Goal: Check status: Check status

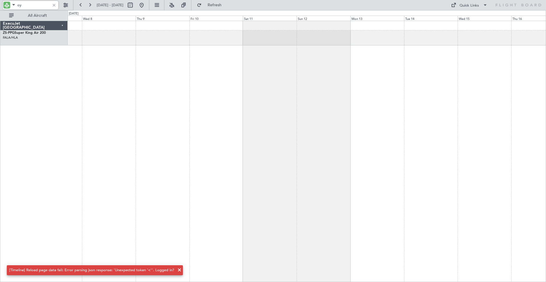
type input "oyl"
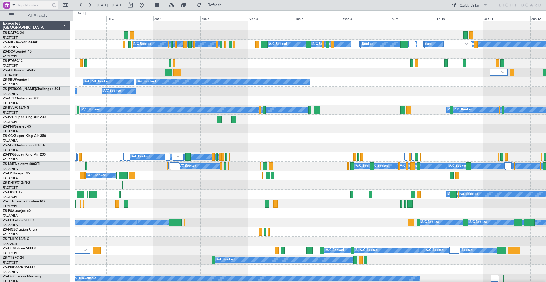
click at [36, 5] on input "text" at bounding box center [33, 5] width 33 height 9
click at [14, 5] on span at bounding box center [13, 4] width 7 height 7
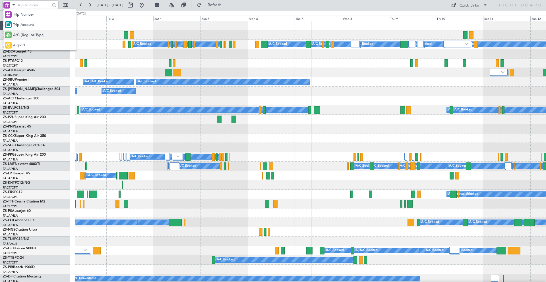
drag, startPoint x: 19, startPoint y: 36, endPoint x: 22, endPoint y: 25, distance: 11.2
click at [19, 35] on span "A/C (Reg. or Type)" at bounding box center [29, 35] width 32 height 6
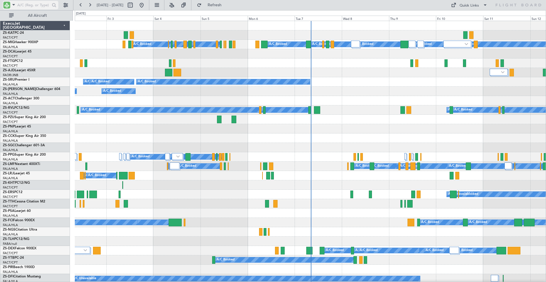
click at [34, 5] on input "text" at bounding box center [33, 5] width 33 height 9
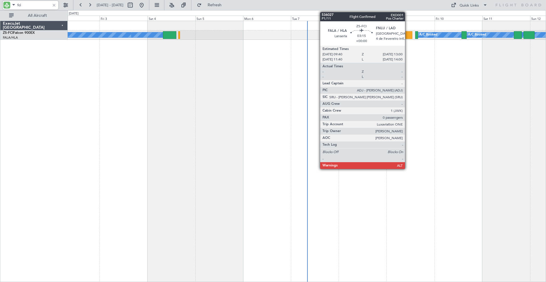
click at [408, 34] on div at bounding box center [408, 35] width 7 height 8
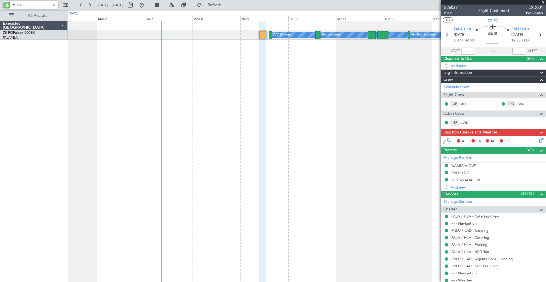
click at [283, 83] on div "A/C Booked A/C Booked A/C Booked A/C Booked A/C Booked A/C Booked A/C Booked A/…" at bounding box center [307, 151] width 478 height 261
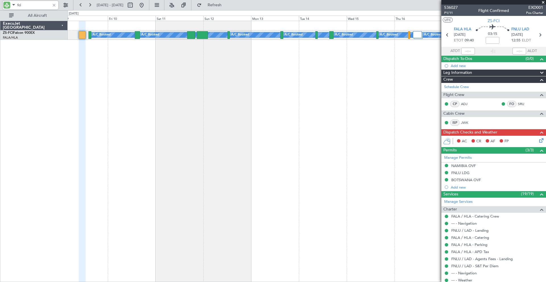
click at [213, 94] on div "A/C Booked A/C Booked A/C Booked A/C Booked A/C Booked A/C Booked A/C Booked A/…" at bounding box center [307, 151] width 478 height 261
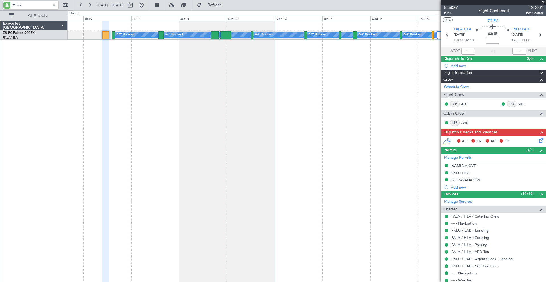
click at [204, 88] on div "A/C Booked A/C Booked A/C Booked A/C Booked A/C Booked A/C Booked A/C Booked A/…" at bounding box center [307, 151] width 478 height 261
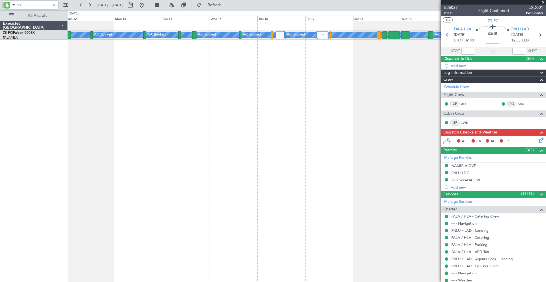
click at [247, 99] on div "A/C Booked A/C Booked A/C Booked A/C Booked A/C Booked A/C Booked A/C Booked A/…" at bounding box center [307, 151] width 478 height 261
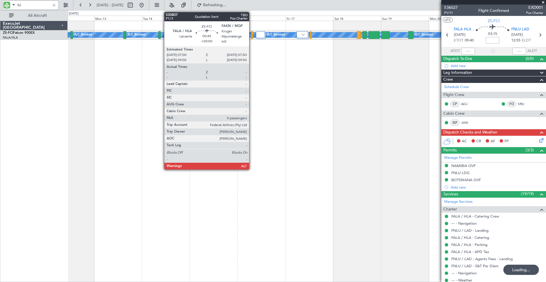
click at [252, 36] on div at bounding box center [252, 35] width 2 height 8
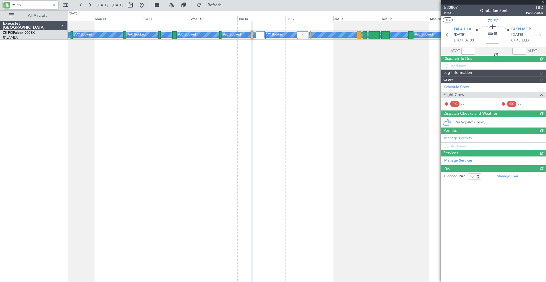
type input "fci"
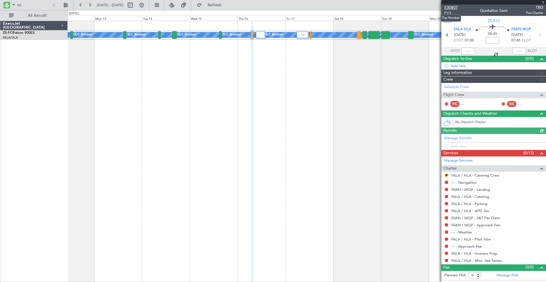
click at [452, 7] on span "530807" at bounding box center [451, 8] width 14 height 6
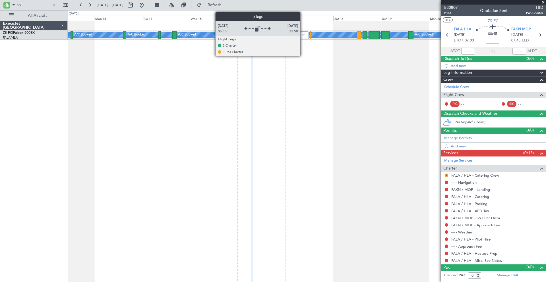
click at [303, 33] on div at bounding box center [301, 34] width 11 height 7
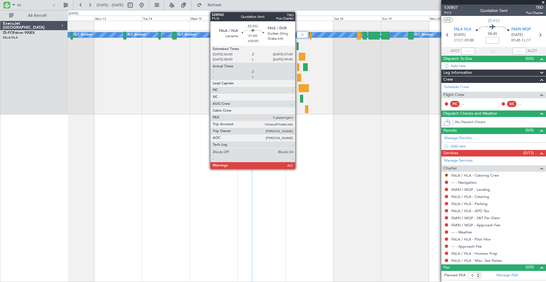
click at [298, 67] on div at bounding box center [298, 67] width 2 height 8
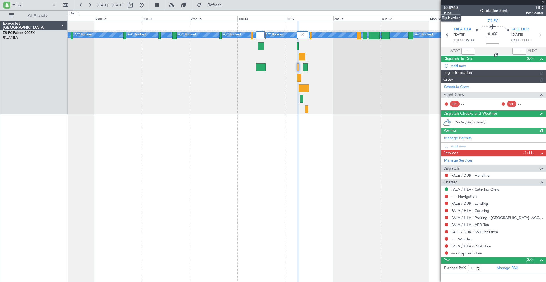
click at [452, 8] on span "528960" at bounding box center [451, 8] width 14 height 6
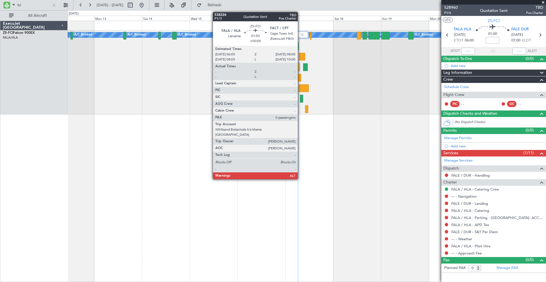
click at [300, 76] on div at bounding box center [299, 78] width 4 height 8
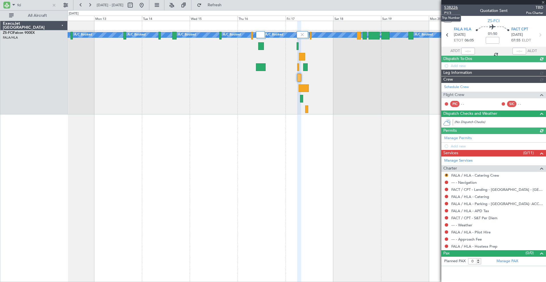
click at [450, 7] on span "538226" at bounding box center [451, 8] width 14 height 6
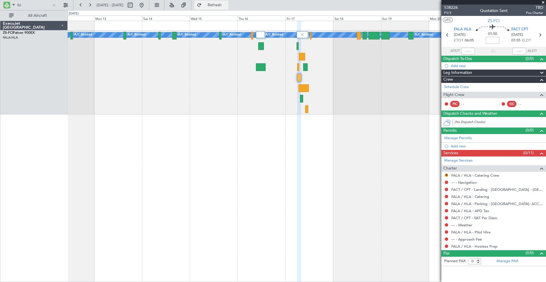
click at [217, 4] on button "Refresh" at bounding box center [211, 5] width 34 height 9
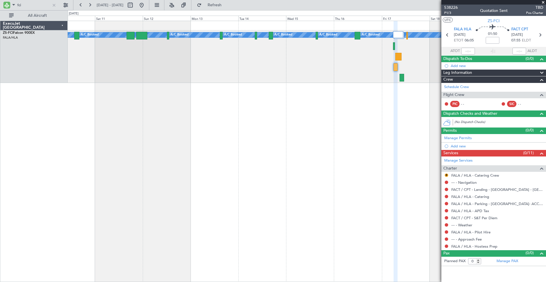
click at [281, 89] on div "A/C Booked A/C Booked A/C Booked A/C Booked A/C Booked A/C Booked A/C Booked A/…" at bounding box center [307, 151] width 478 height 261
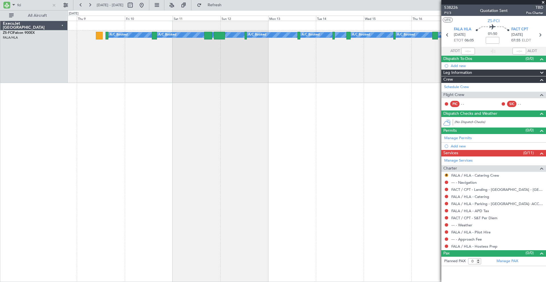
click at [205, 67] on div "A/C Booked A/C Booked A/C Booked A/C Booked A/C Booked A/C Booked A/C Booked A/…" at bounding box center [307, 56] width 478 height 53
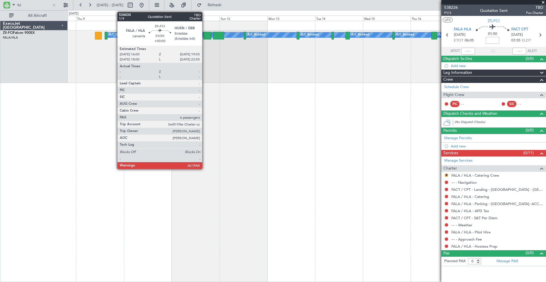
click at [205, 34] on div at bounding box center [207, 36] width 8 height 8
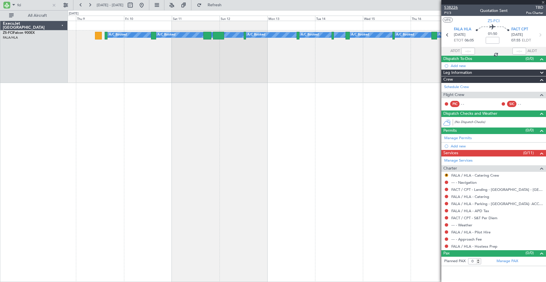
type input "6"
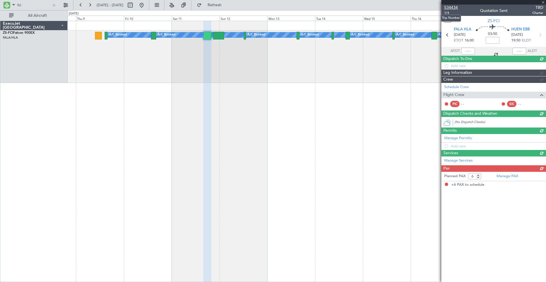
click at [448, 8] on span "534434" at bounding box center [451, 8] width 14 height 6
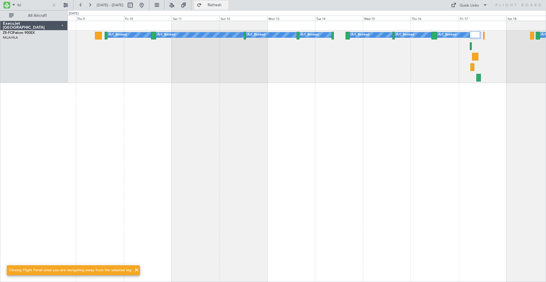
click at [222, 4] on span "Refresh" at bounding box center [215, 5] width 24 height 4
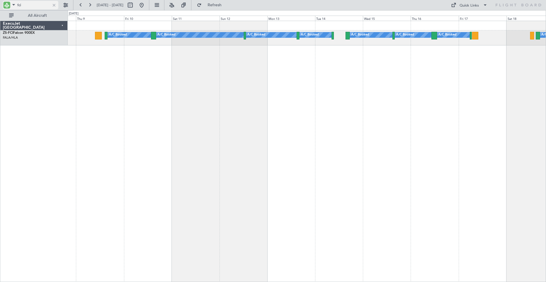
click at [23, 5] on input "fci" at bounding box center [33, 5] width 33 height 9
type input "f"
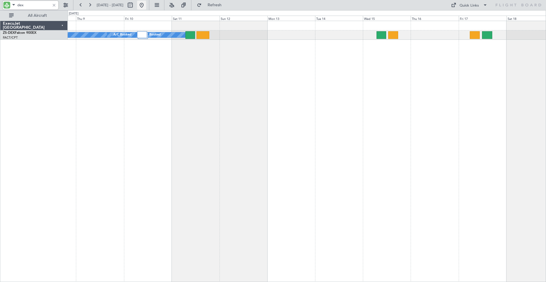
type input "dex"
click at [146, 7] on button at bounding box center [141, 5] width 9 height 9
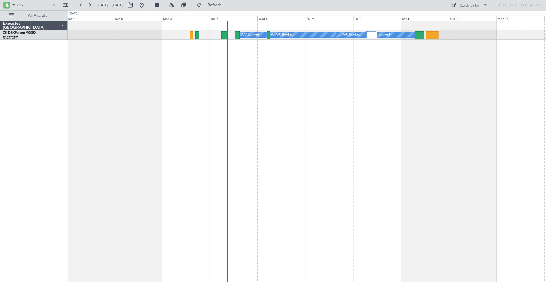
click at [263, 67] on div "A/C Booked A/C Booked A/C Booked A/C Booked A/C Booked A/C Booked" at bounding box center [307, 151] width 478 height 261
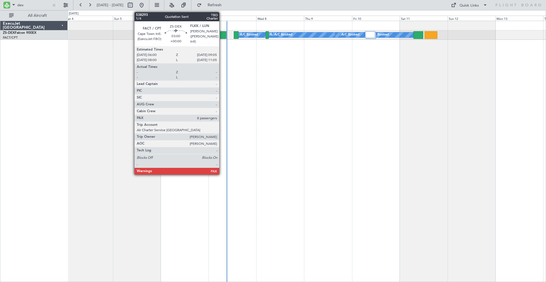
click at [222, 36] on div at bounding box center [223, 35] width 6 height 8
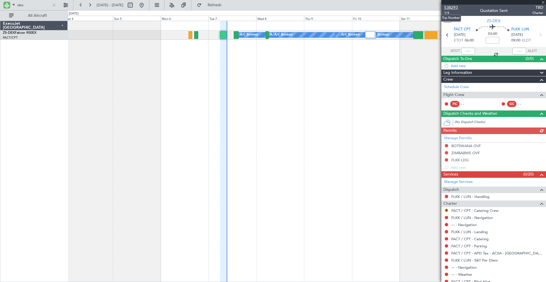
click at [452, 8] on span "538293" at bounding box center [451, 8] width 14 height 6
